Goal: Communication & Community: Answer question/provide support

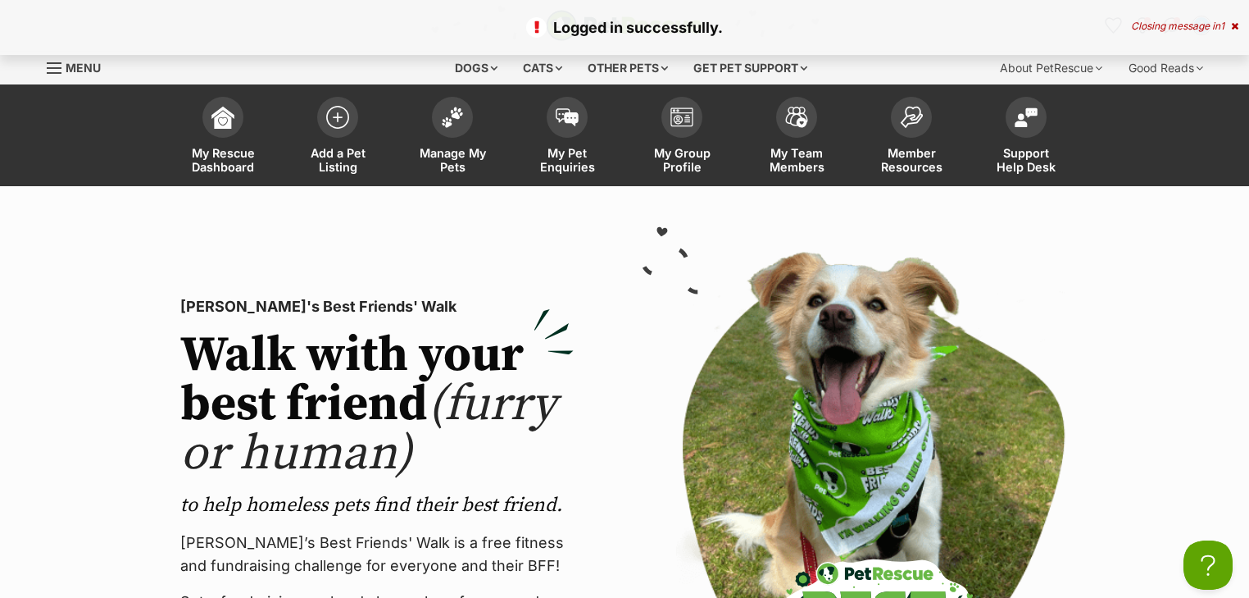
click at [1204, 23] on div "Closing message in 1" at bounding box center [1184, 25] width 107 height 11
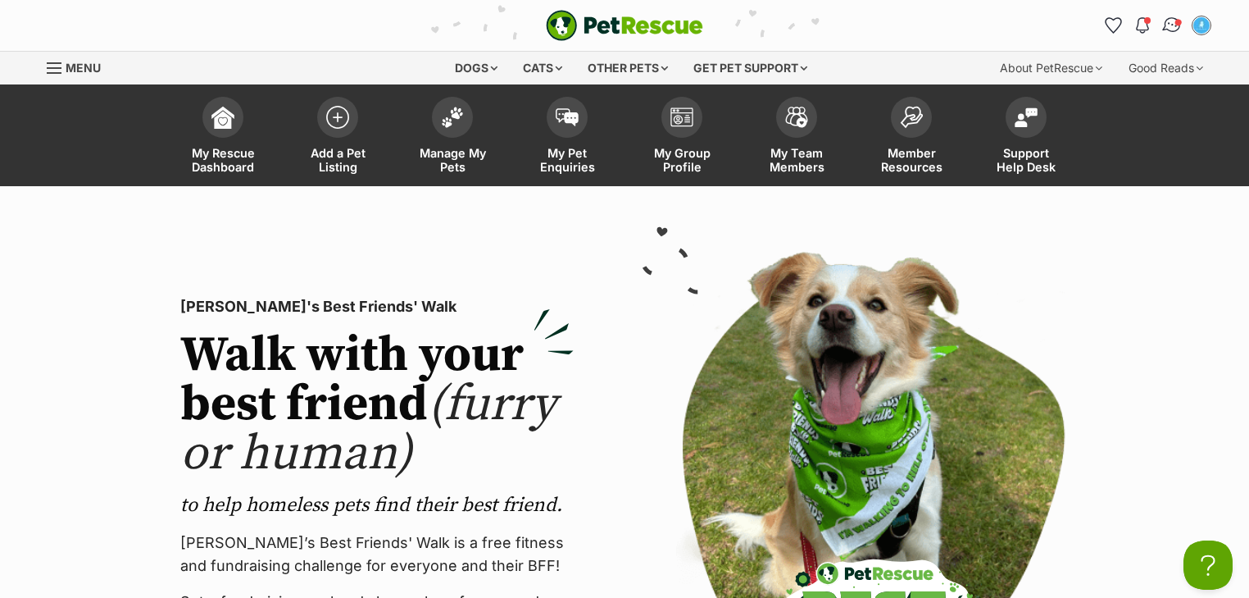
click at [1174, 20] on img "Conversations" at bounding box center [1173, 25] width 22 height 21
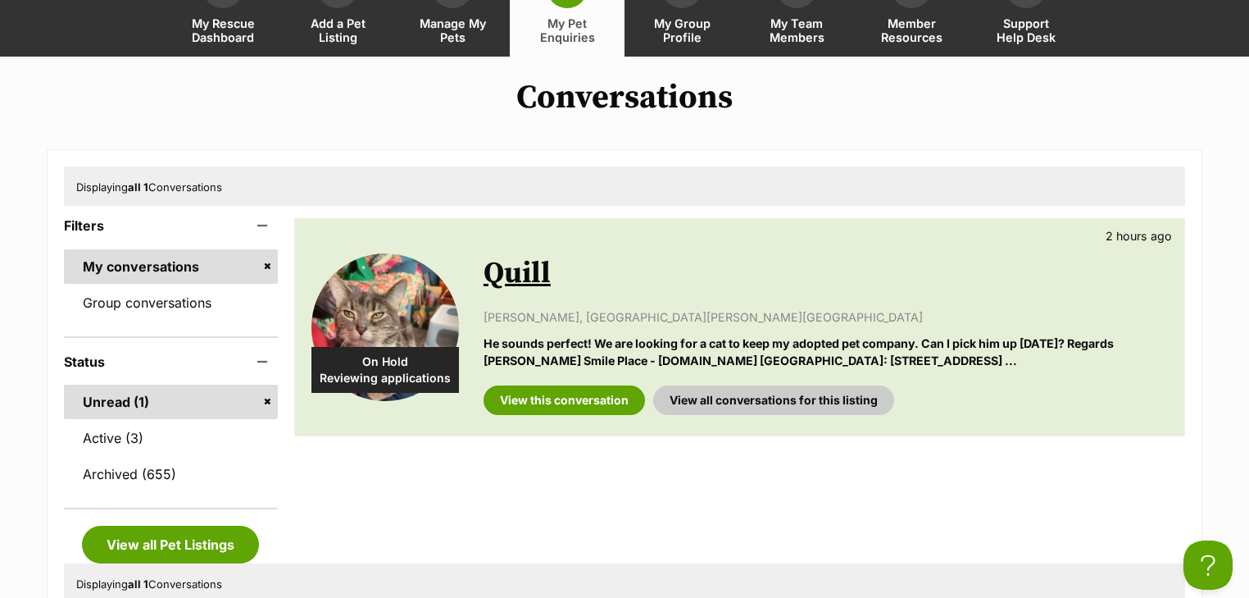
scroll to position [131, 0]
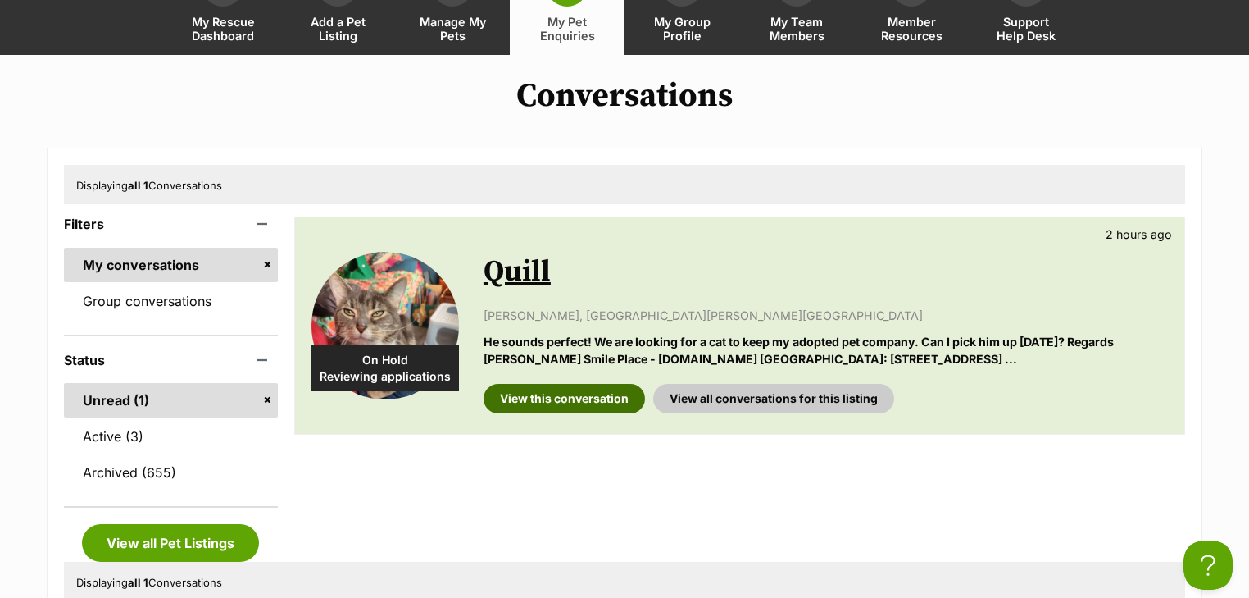
click at [574, 394] on link "View this conversation" at bounding box center [565, 399] width 162 height 30
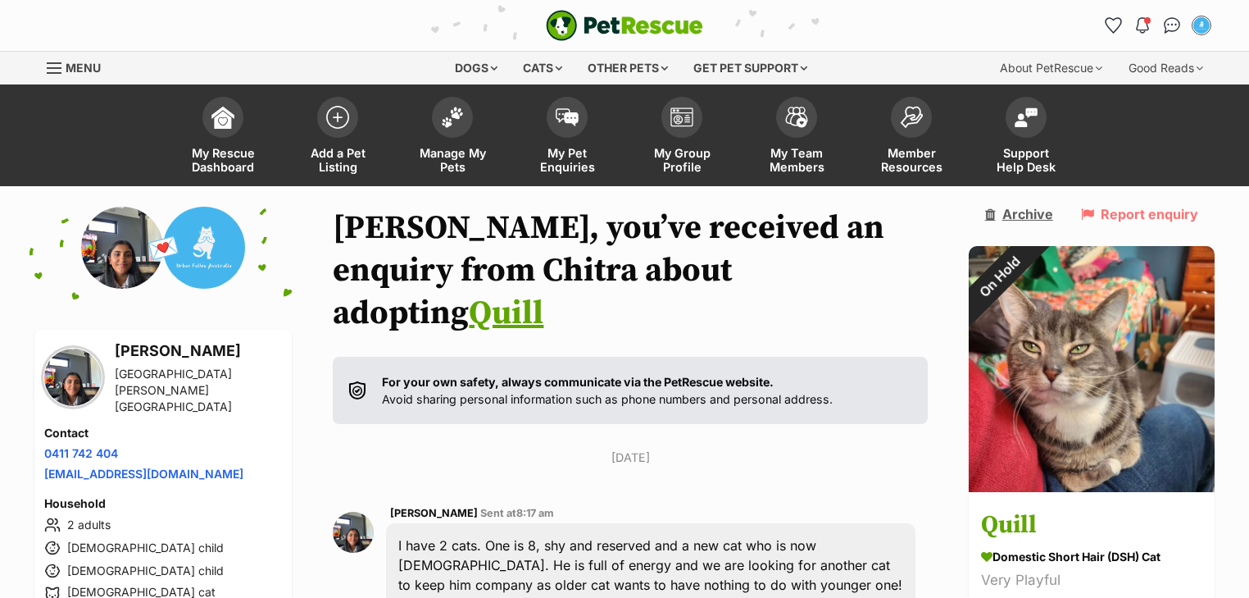
click at [1034, 221] on link "Archive" at bounding box center [1019, 214] width 68 height 15
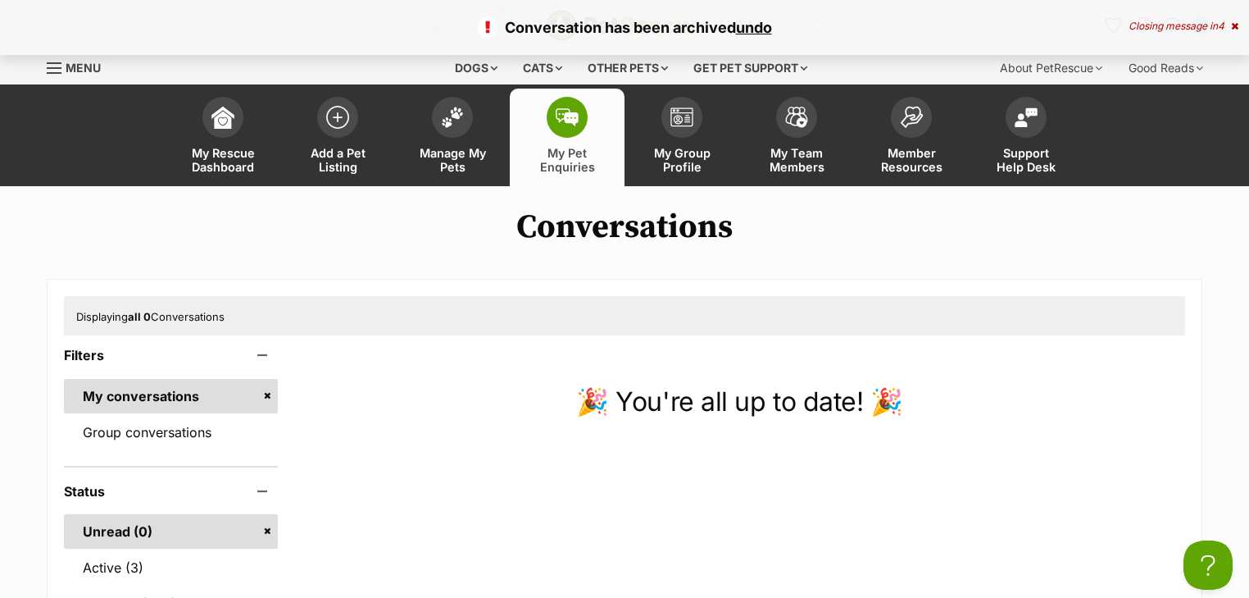
click at [1221, 26] on span "4" at bounding box center [1221, 26] width 7 height 12
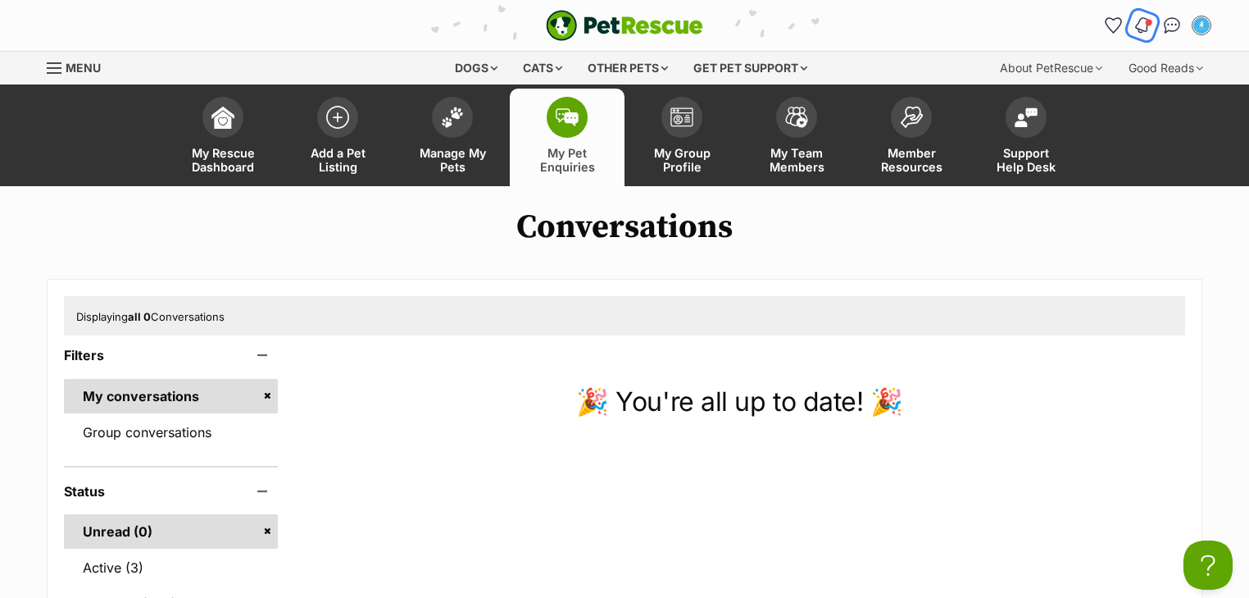
click at [1145, 22] on img "Notifications" at bounding box center [1143, 26] width 18 height 20
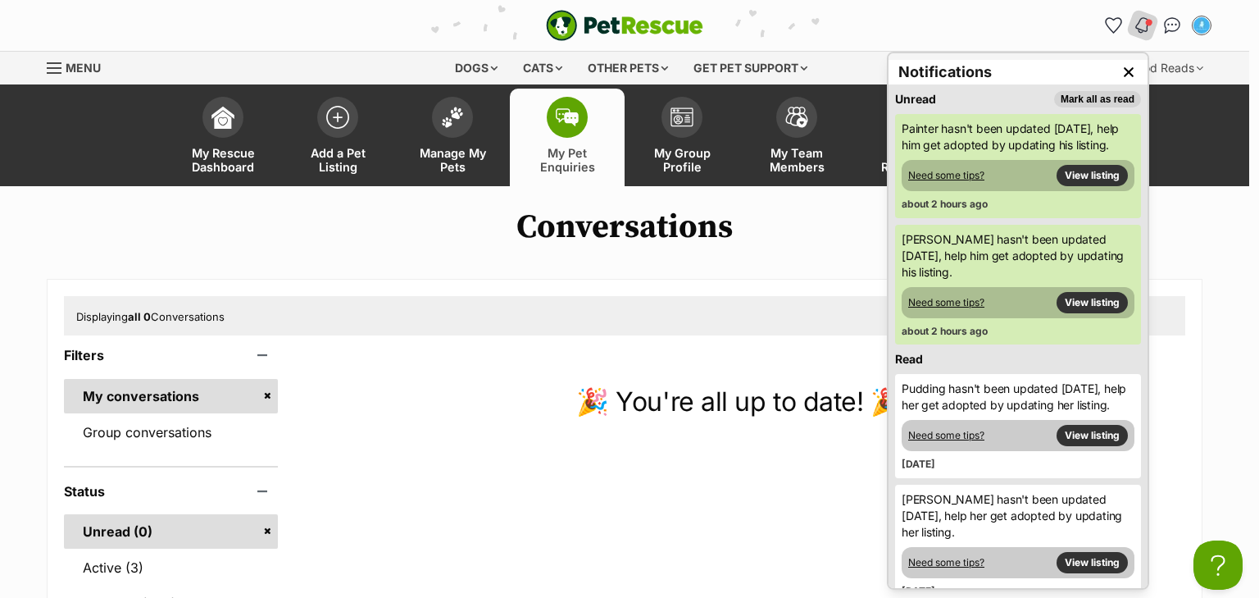
click at [1115, 98] on button "Mark all as read" at bounding box center [1097, 99] width 87 height 16
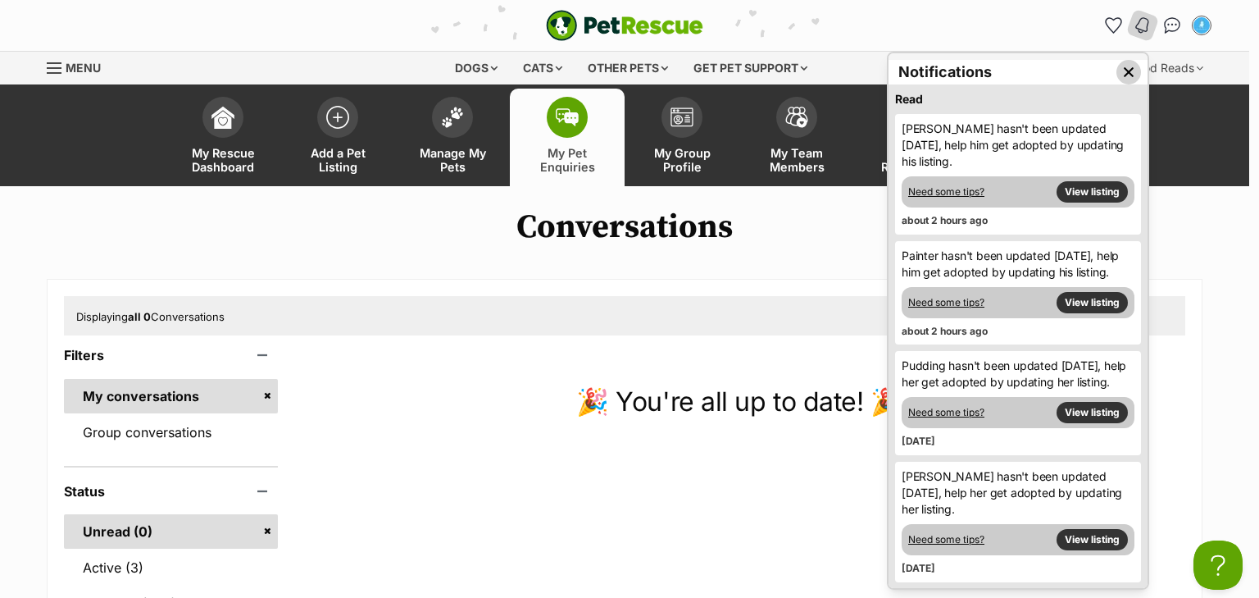
click at [1120, 71] on img "Close dropdown" at bounding box center [1129, 72] width 18 height 18
